Goal: Information Seeking & Learning: Understand process/instructions

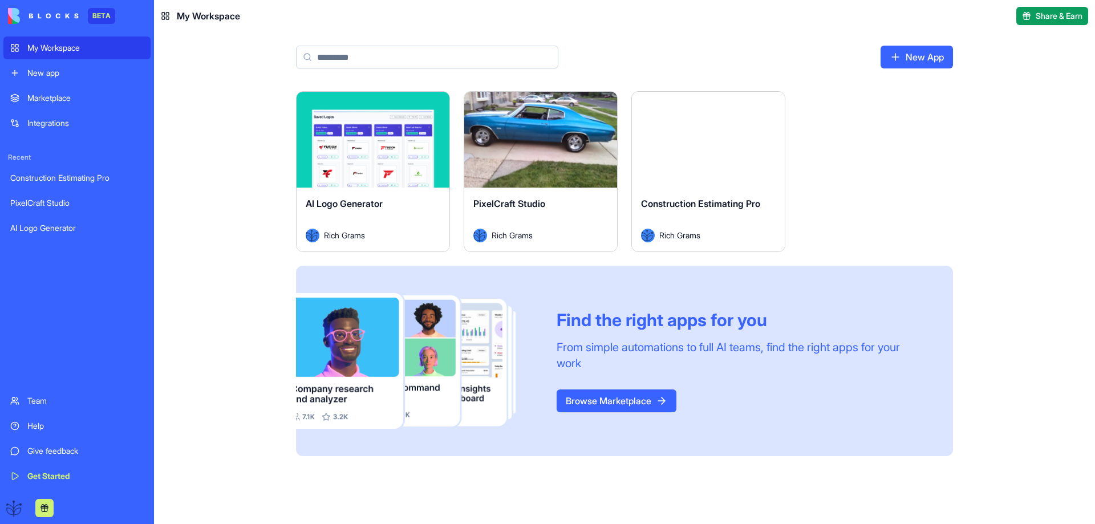
click at [690, 139] on button "Launch" at bounding box center [709, 139] width 86 height 23
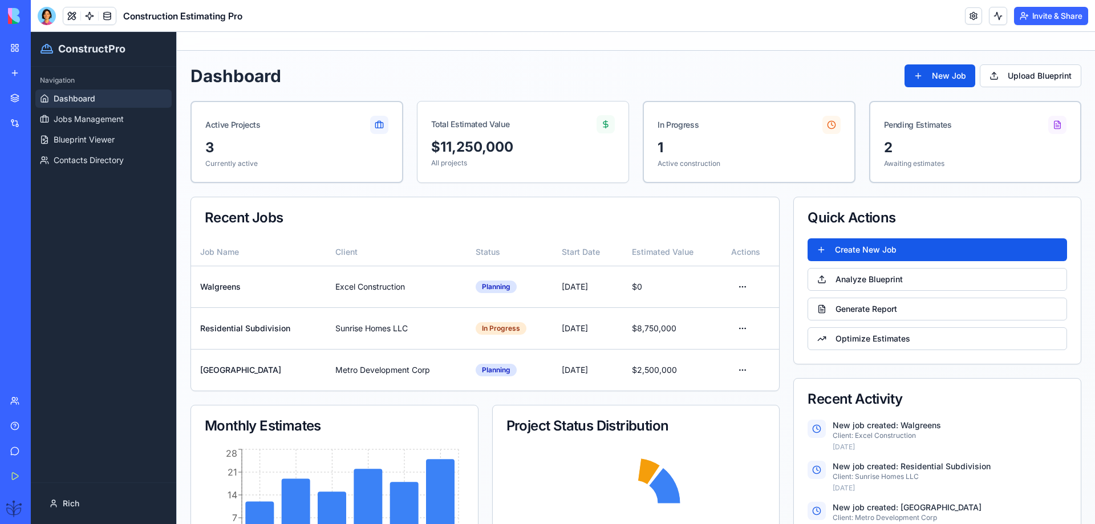
click at [25, 423] on link "Help" at bounding box center [26, 426] width 46 height 23
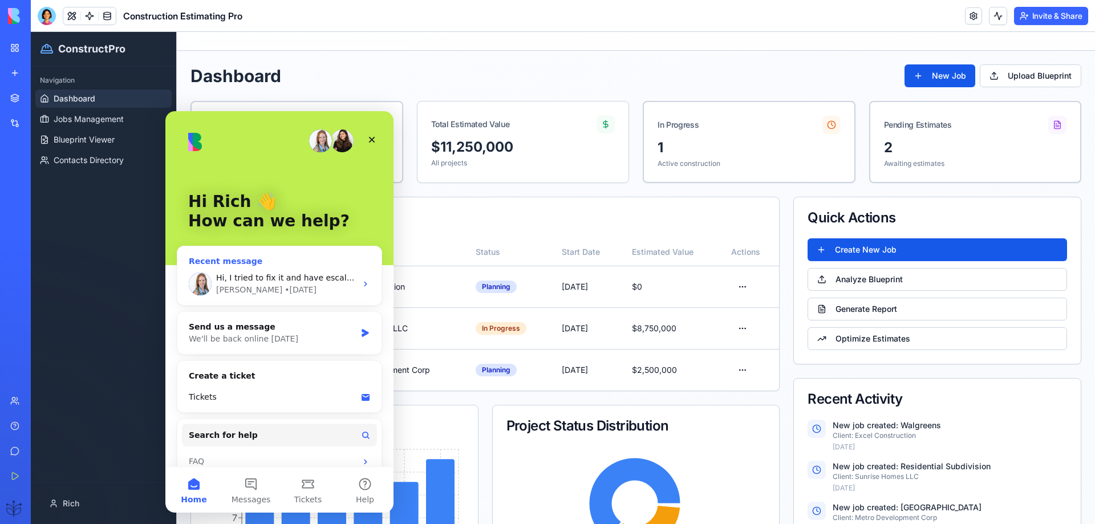
click at [285, 288] on div "• [DATE]" at bounding box center [301, 290] width 32 height 12
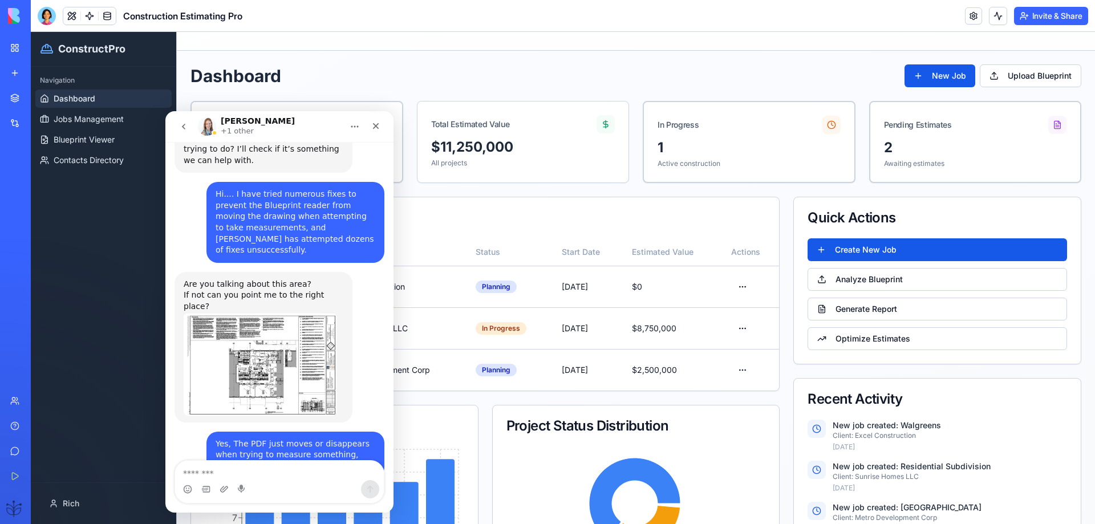
scroll to position [2246, 0]
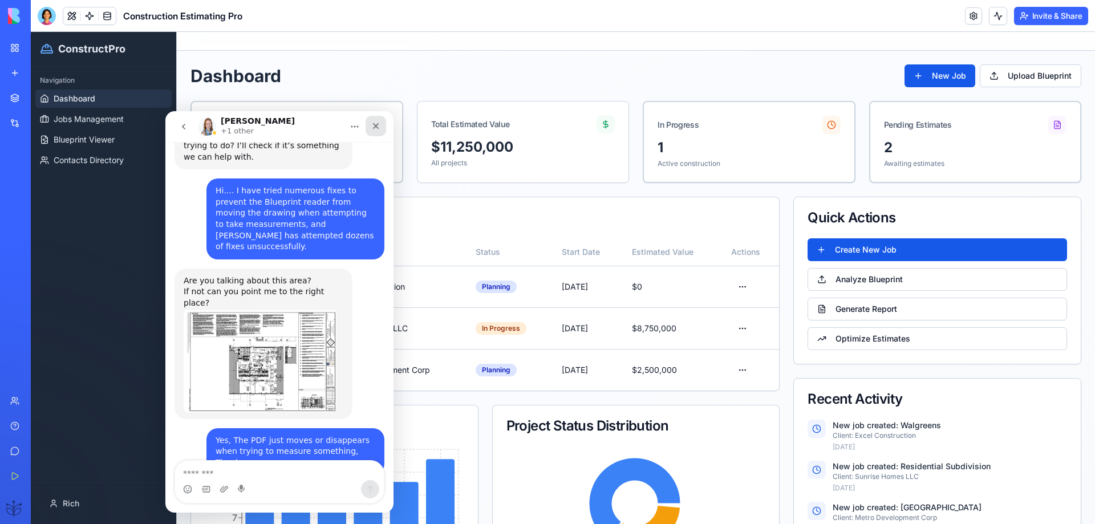
click at [378, 124] on icon "Close" at bounding box center [376, 126] width 6 height 6
